Goal: Navigation & Orientation: Find specific page/section

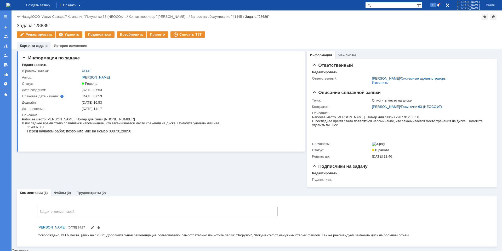
click at [10, 10] on div "На домашнюю" at bounding box center [8, 5] width 4 height 10
click at [10, 6] on img at bounding box center [8, 5] width 4 height 4
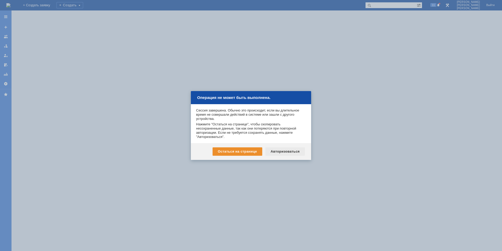
click at [279, 153] on div "Авторизоваться" at bounding box center [284, 151] width 39 height 8
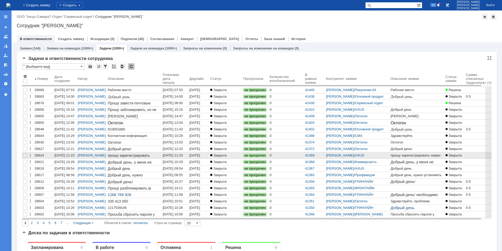
click at [201, 153] on div "[DATE] 11:23" at bounding box center [195, 157] width 12 height 8
